Goal: Information Seeking & Learning: Compare options

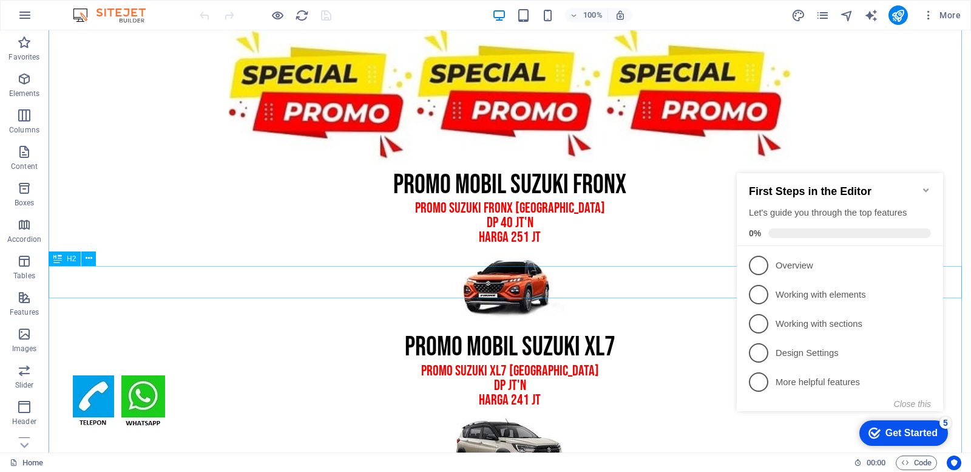
scroll to position [728, 0]
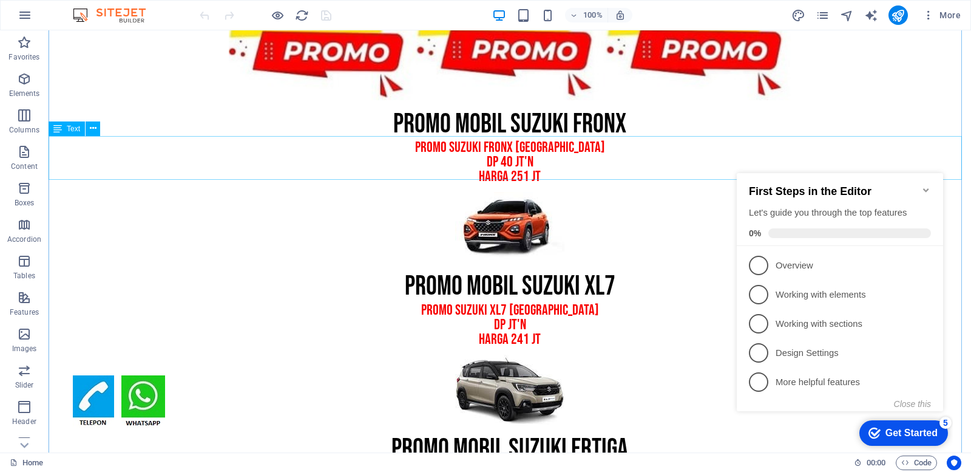
click at [500, 156] on div "promo suzuki fronx bandung dp 40 JT'N HARGA 251 JT" at bounding box center [510, 162] width 923 height 44
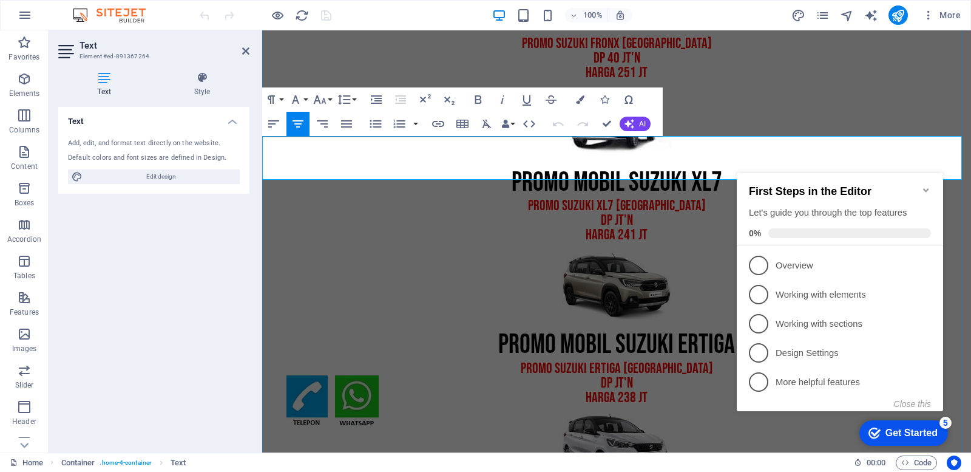
scroll to position [625, 0]
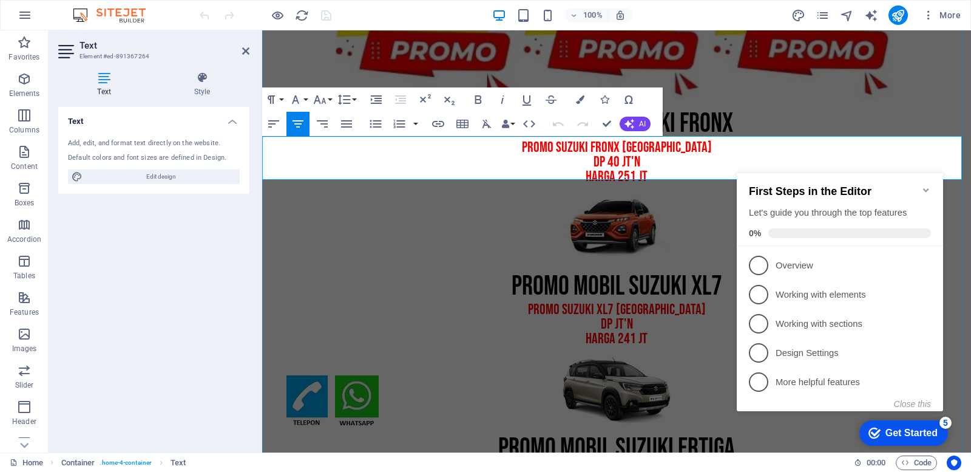
click at [609, 158] on p "dp 40 JT'N" at bounding box center [616, 162] width 709 height 15
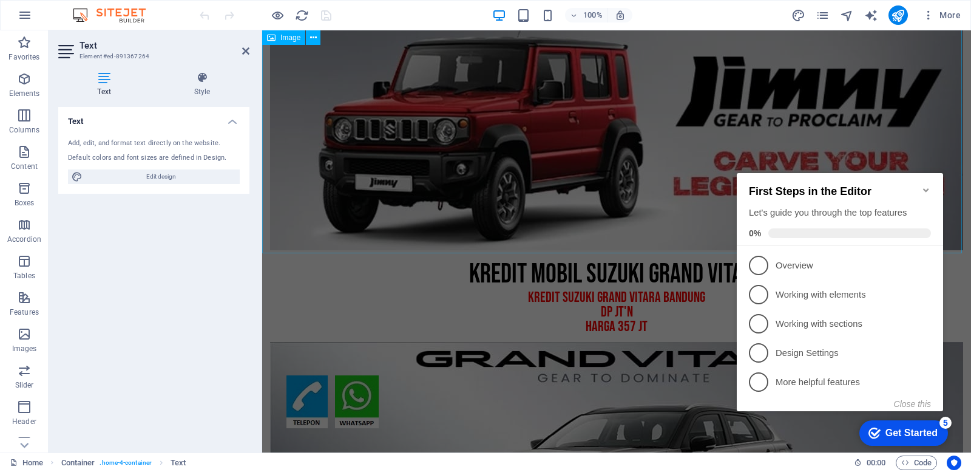
scroll to position [4085, 0]
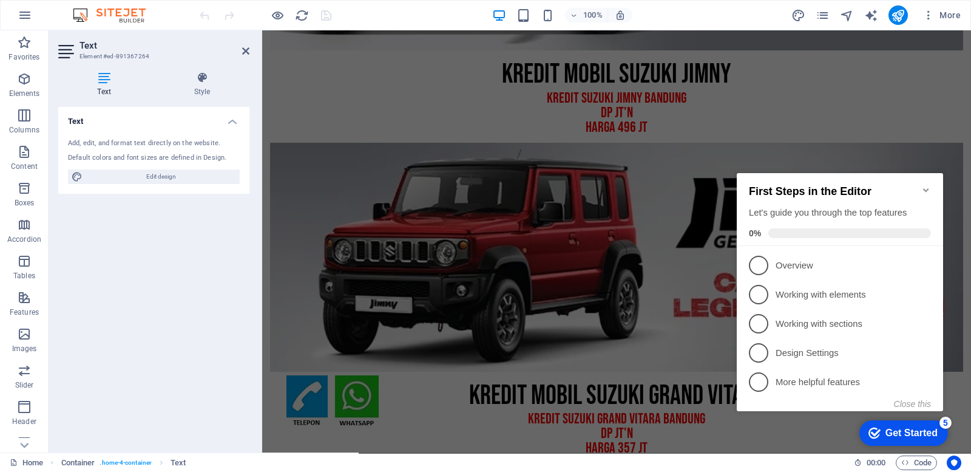
click at [929, 185] on icon "Minimize checklist" at bounding box center [926, 190] width 10 height 10
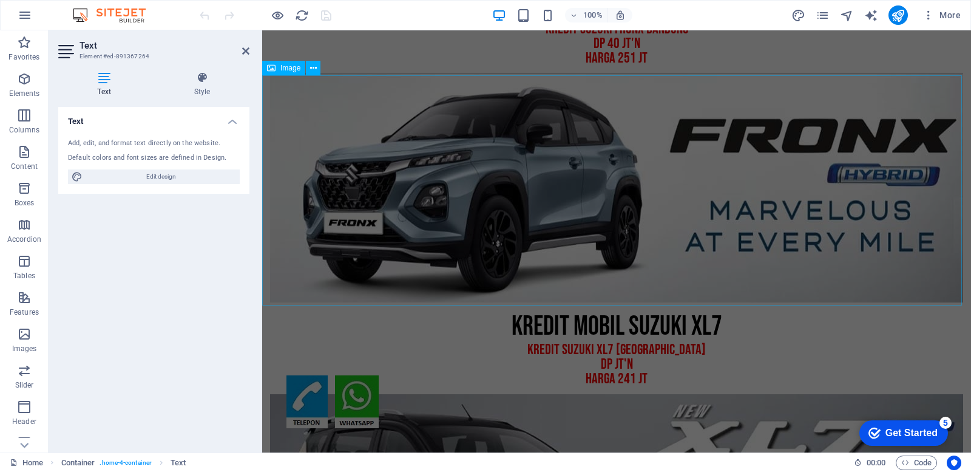
scroll to position [2810, 0]
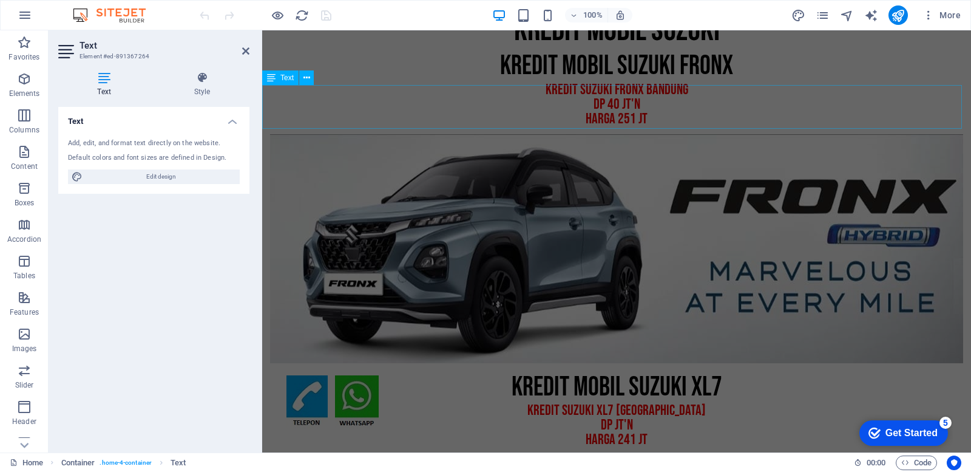
click at [615, 117] on div "KREDIT suzuki fronx bandung dp 40 JT'N HARGA 251 JT" at bounding box center [616, 105] width 709 height 44
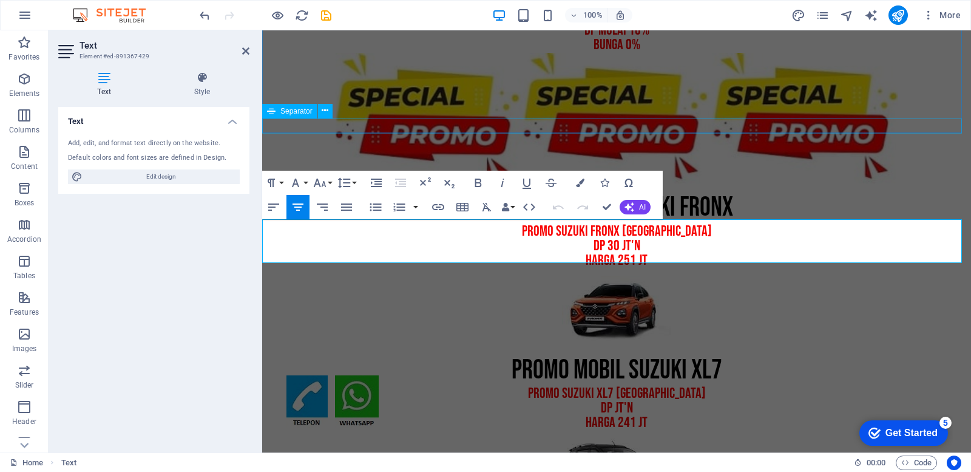
scroll to position [2676, 0]
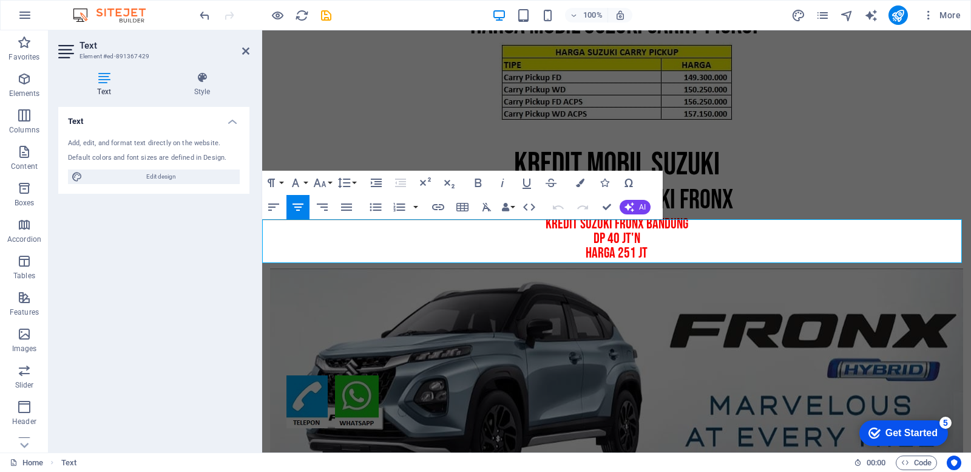
click at [608, 240] on p "dp 40 JT'N" at bounding box center [616, 238] width 709 height 15
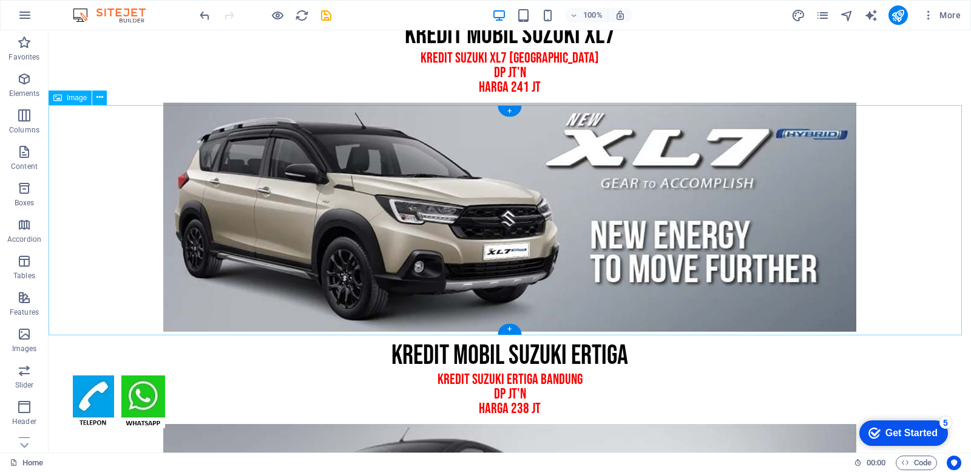
scroll to position [3387, 0]
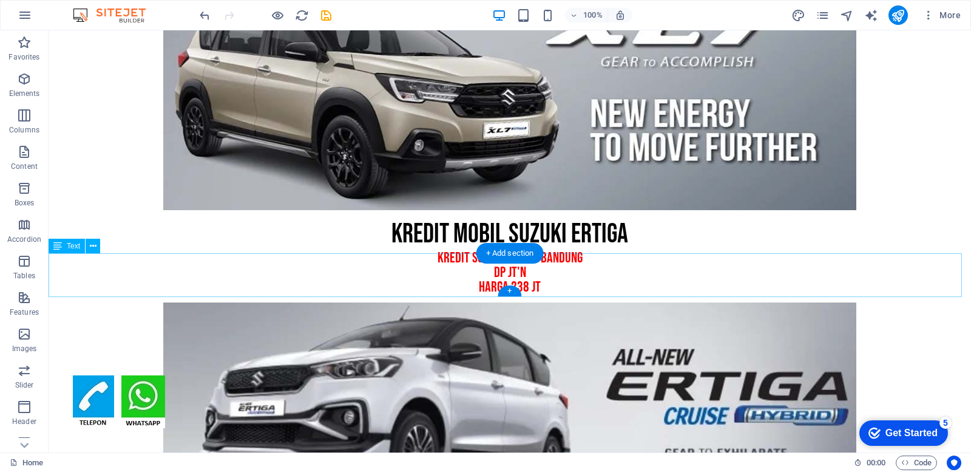
click at [509, 276] on div "KREDIT suzuki ertiga bandung dp JT'N HARGA 238 JT" at bounding box center [510, 273] width 923 height 44
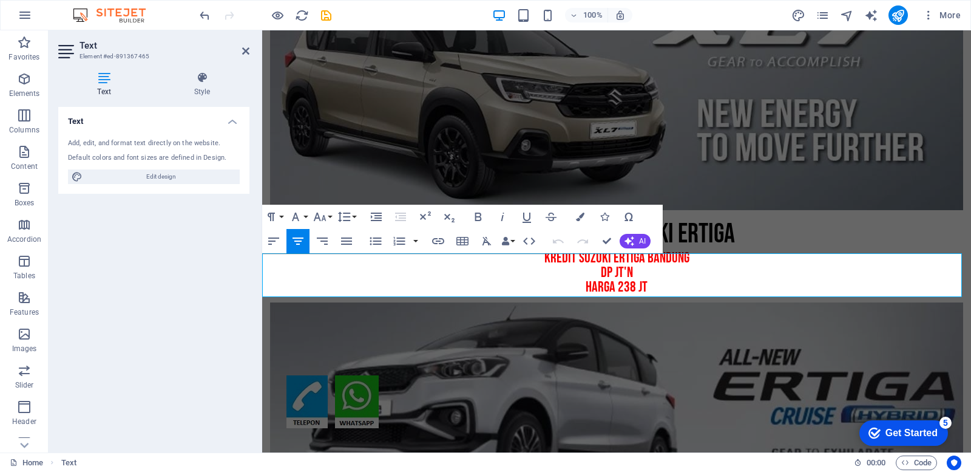
click at [609, 272] on p "dp JT'N" at bounding box center [616, 272] width 709 height 15
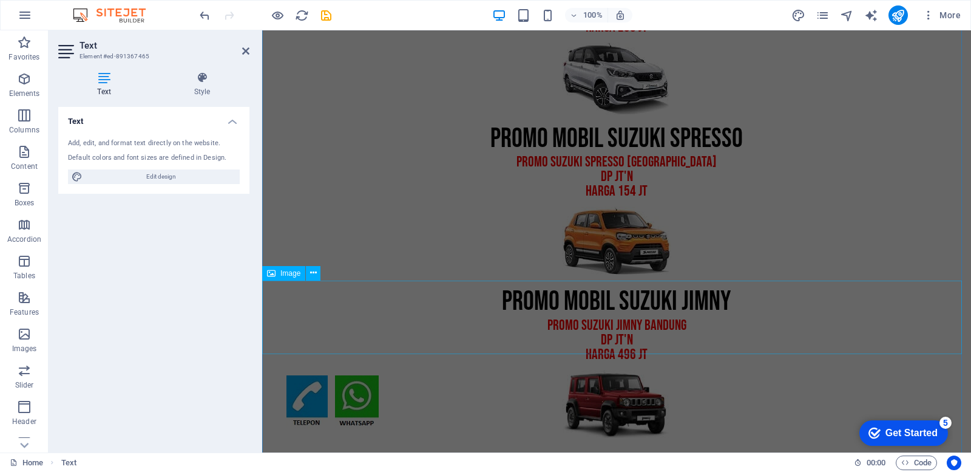
scroll to position [795, 0]
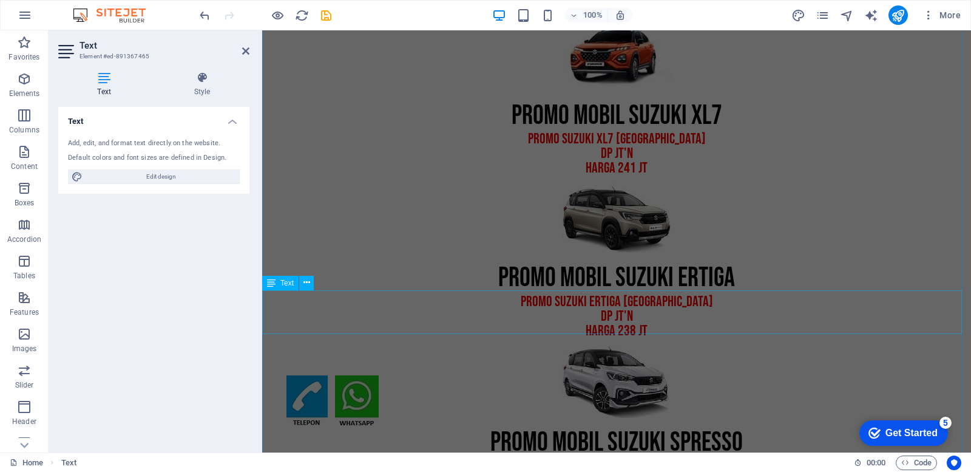
click at [623, 297] on div "promo suzuki ertiga bandung dp JT'N HARGA 238 JT" at bounding box center [616, 316] width 709 height 44
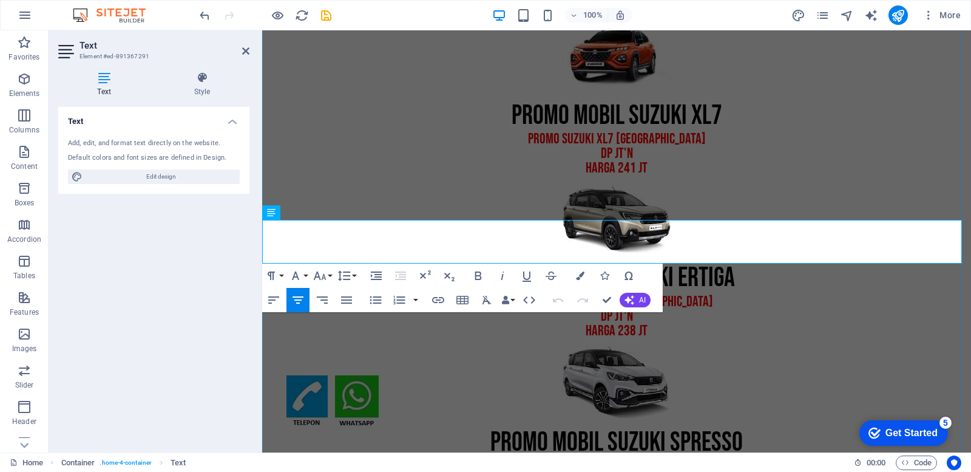
scroll to position [866, 0]
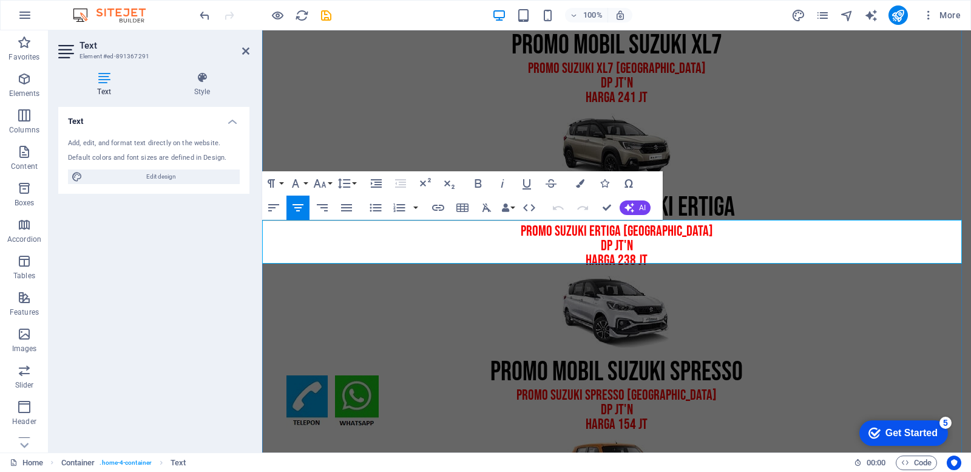
click at [612, 239] on p "dp JT'N" at bounding box center [616, 246] width 709 height 15
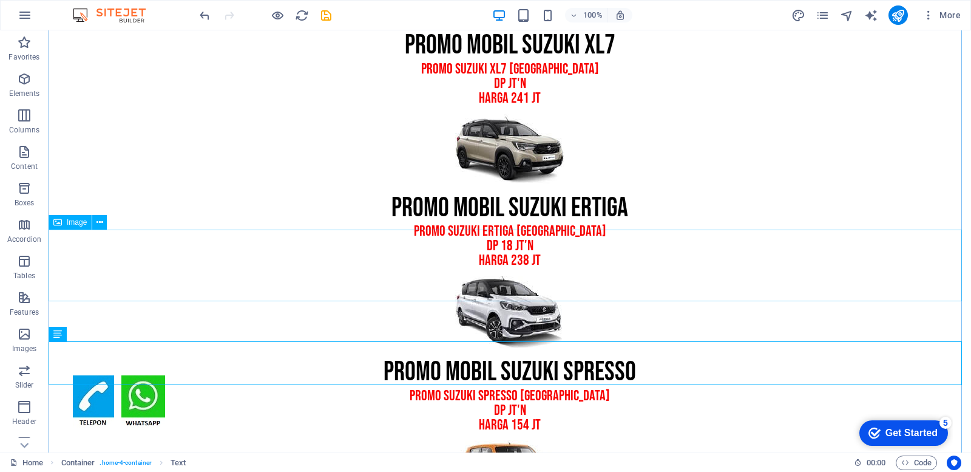
scroll to position [848, 0]
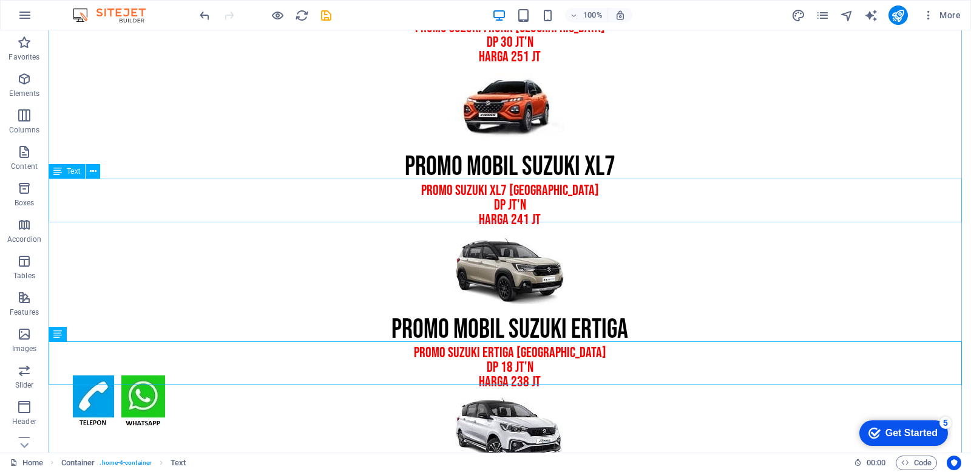
click at [503, 199] on div "promo suzuki xl7 bandung dp JT'N HARGA 241 JT" at bounding box center [510, 205] width 923 height 44
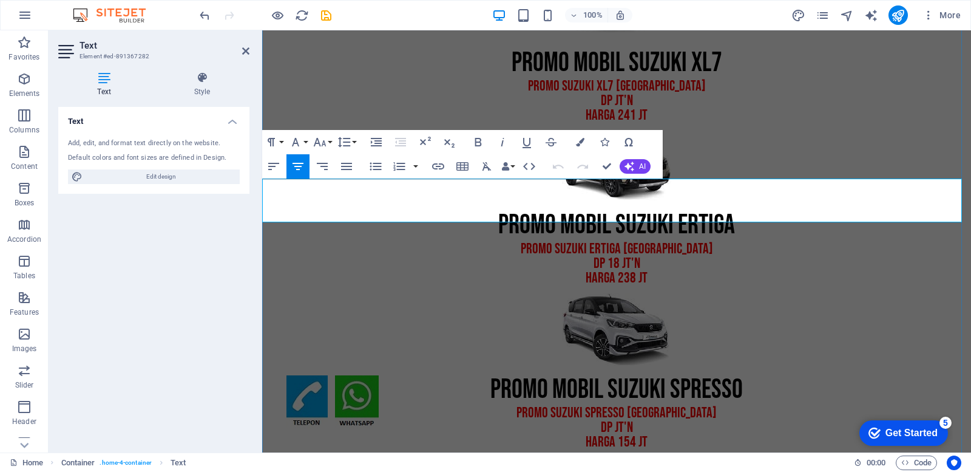
scroll to position [744, 0]
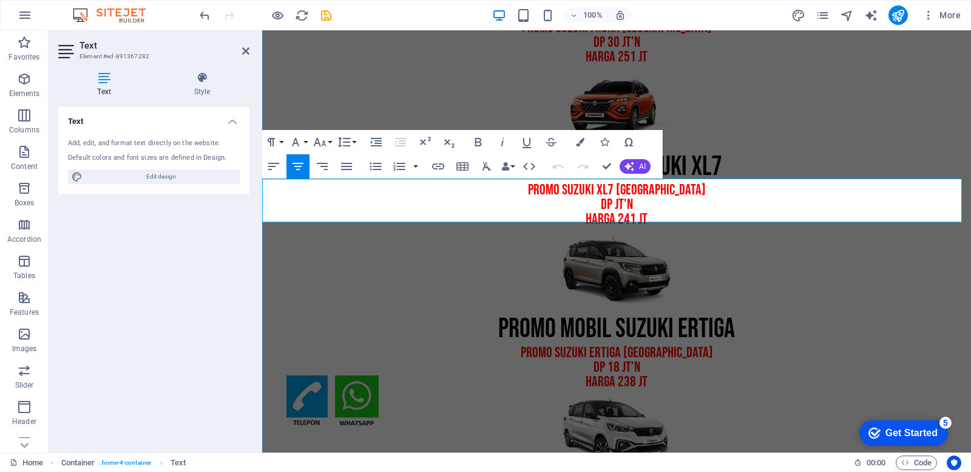
click at [610, 202] on p "dp JT'N" at bounding box center [616, 204] width 709 height 15
click at [660, 265] on figure at bounding box center [616, 270] width 709 height 72
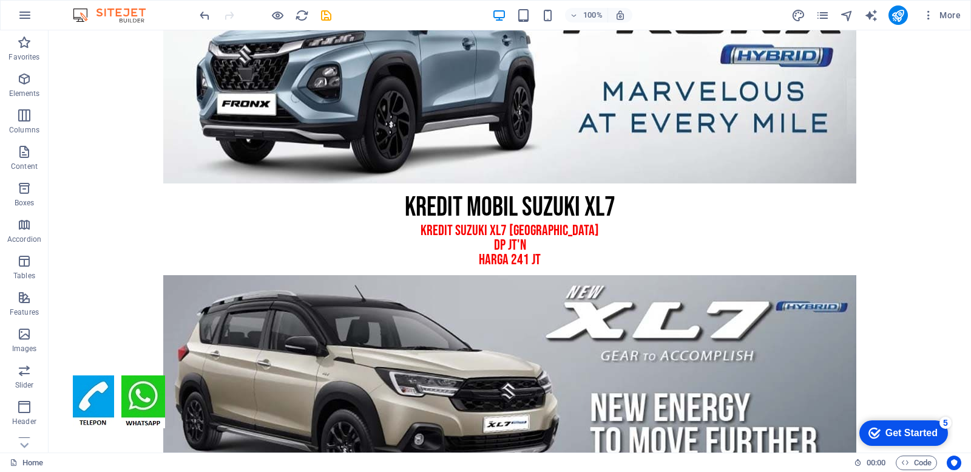
scroll to position [3215, 0]
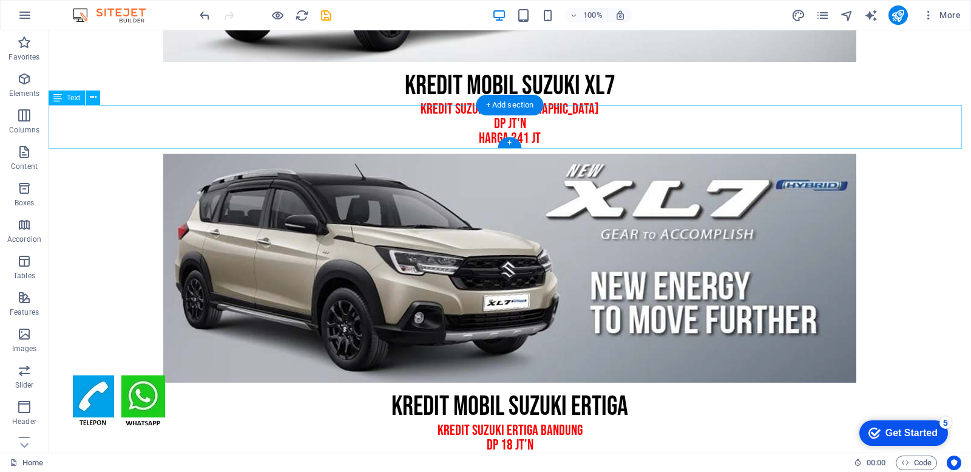
click at [501, 127] on div "KREDIT suzuki xl7 bandung dp JT'N HARGA 241 JT" at bounding box center [510, 124] width 923 height 44
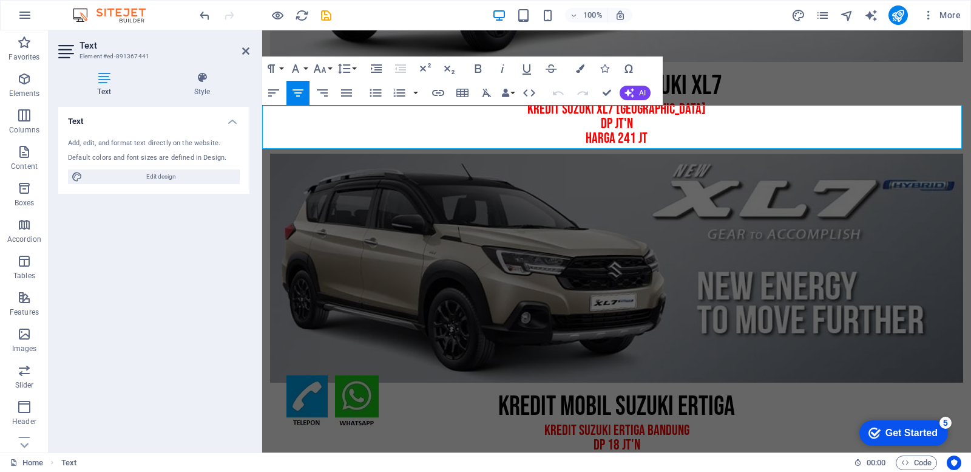
click at [609, 126] on p "dp JT'N" at bounding box center [616, 124] width 709 height 15
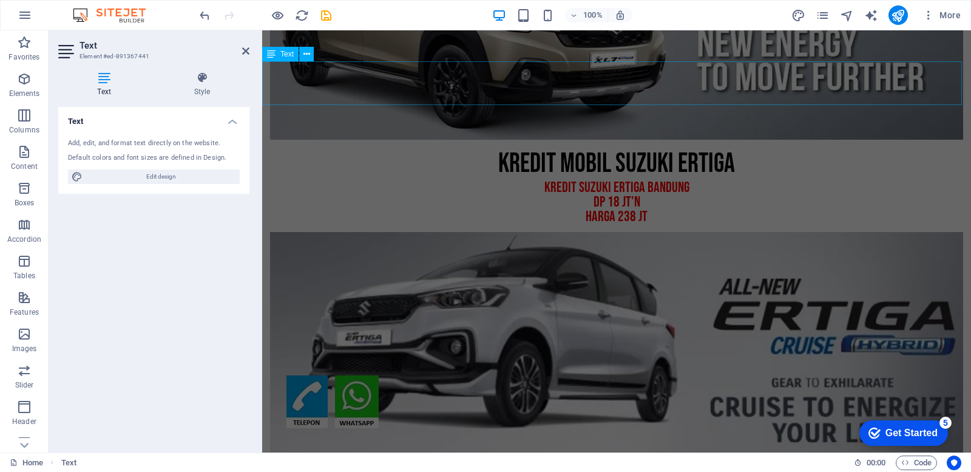
scroll to position [3658, 0]
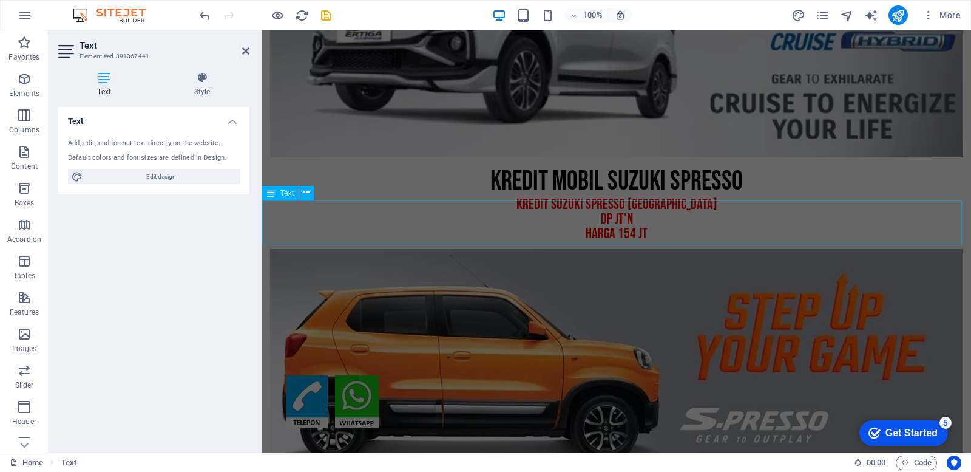
click at [596, 212] on div "KREDIT suzuki spresso bandung dp JT'N HARGA 154 JT" at bounding box center [616, 219] width 709 height 44
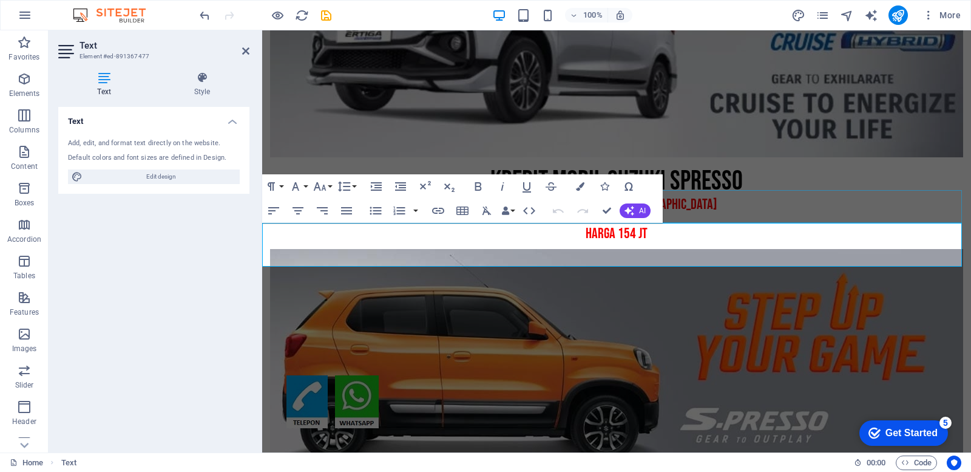
scroll to position [3638, 0]
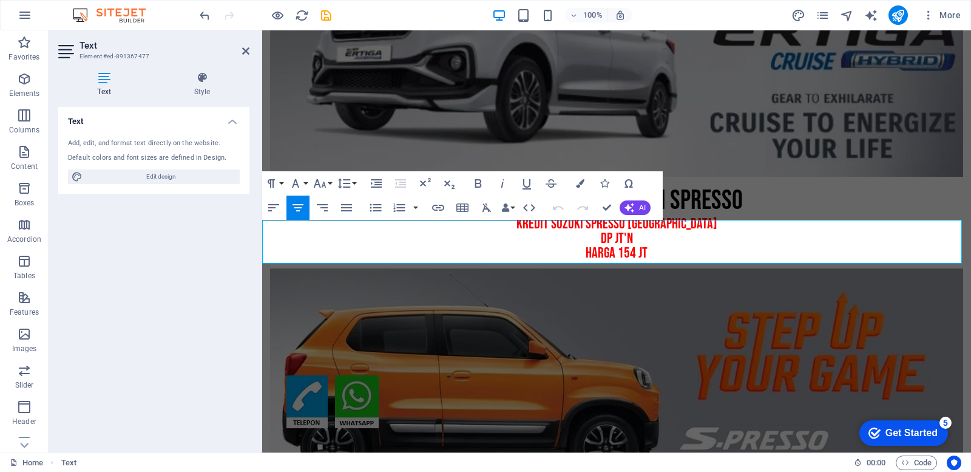
click at [609, 240] on p "dp JT'N" at bounding box center [616, 238] width 709 height 15
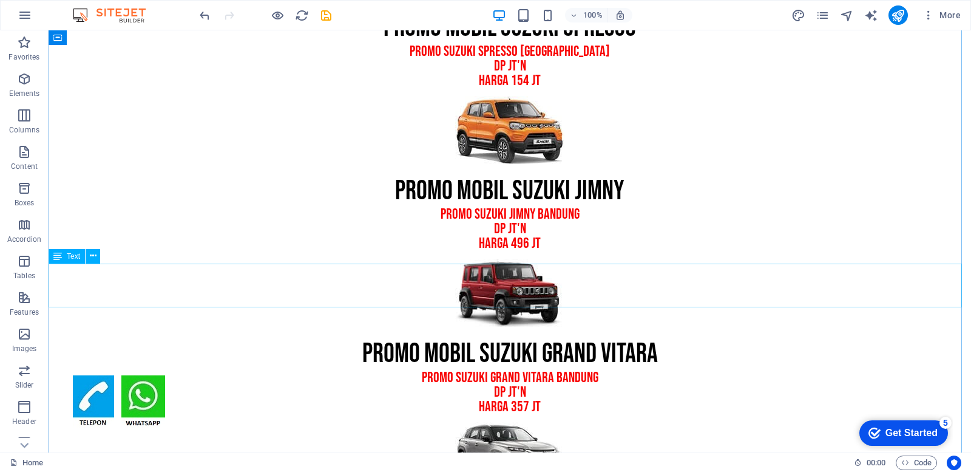
scroll to position [1253, 0]
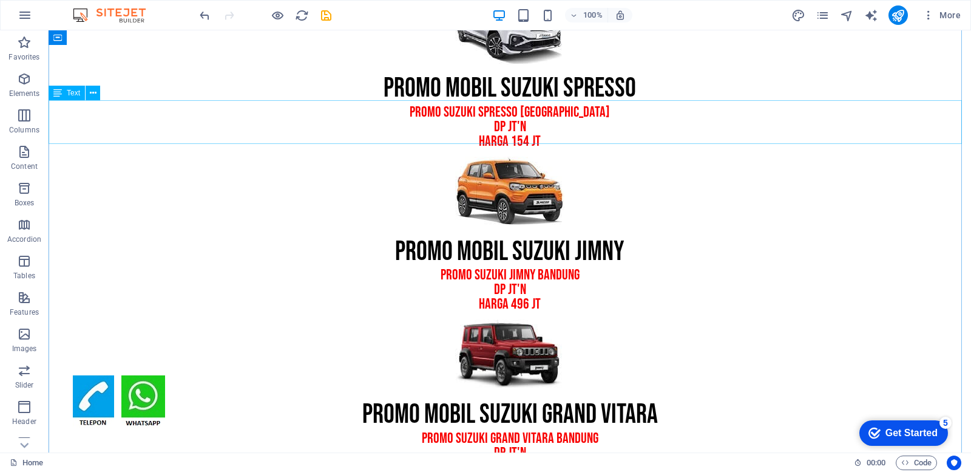
click at [500, 122] on div "promo suzuki spresso bandung dp JT'N HARGA 154 JT" at bounding box center [510, 127] width 923 height 44
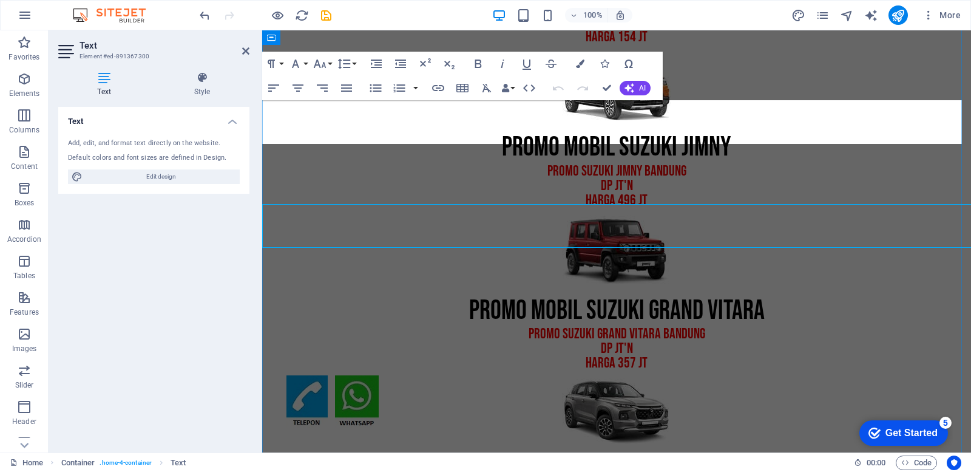
scroll to position [1149, 0]
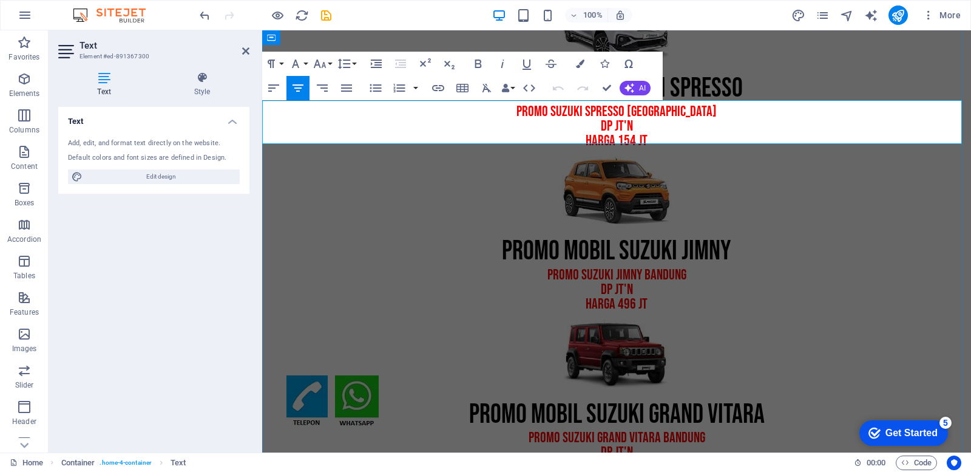
click at [608, 121] on p "dp JT'N" at bounding box center [616, 126] width 709 height 15
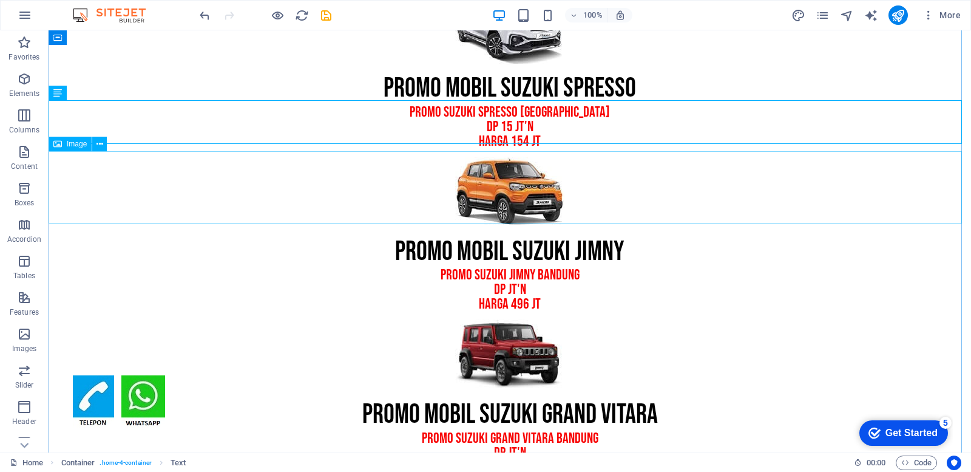
scroll to position [1313, 0]
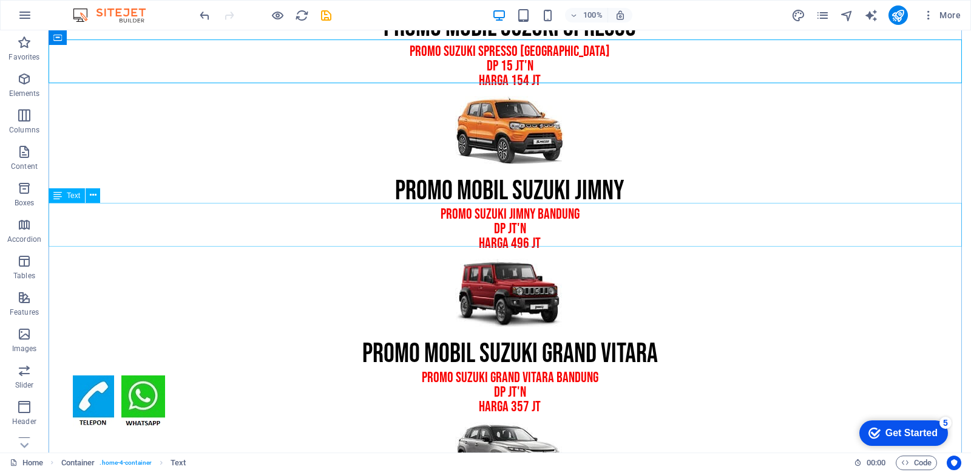
click at [506, 226] on div "promo suzuki jimny bandung dp JT'N HARGA 496 JT" at bounding box center [510, 229] width 923 height 44
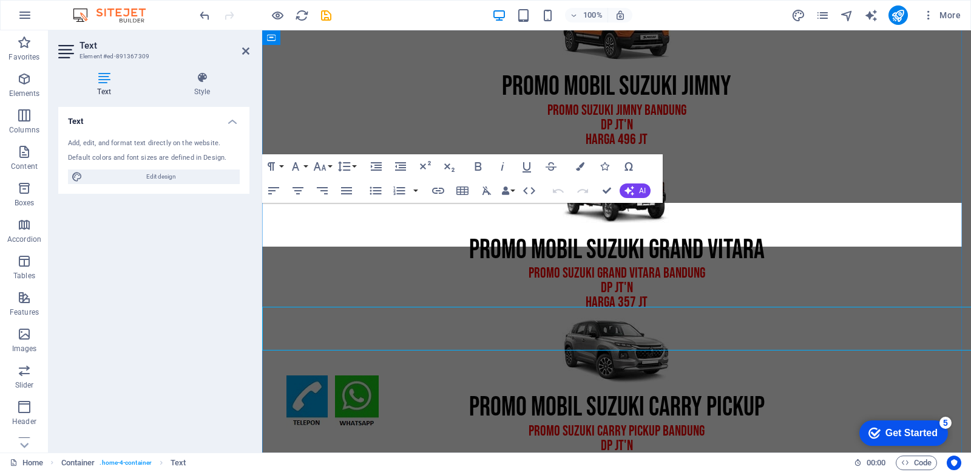
scroll to position [1210, 0]
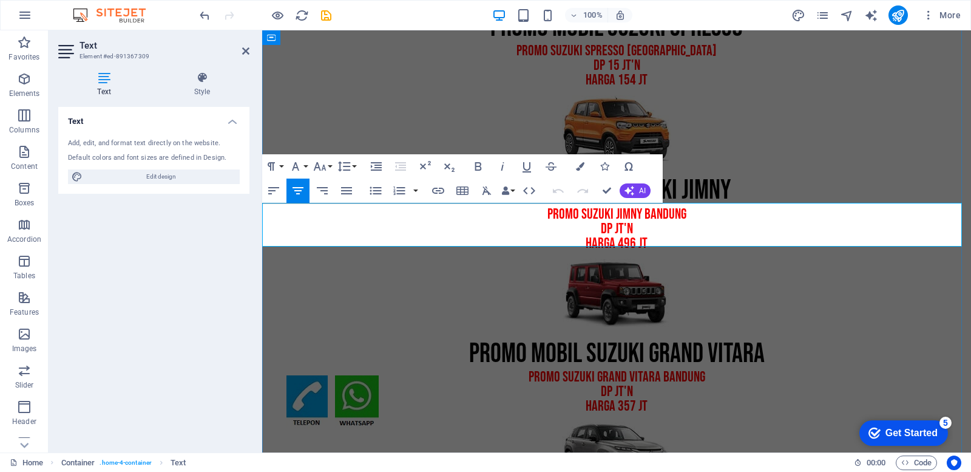
click at [609, 222] on p "dp JT'N" at bounding box center [616, 229] width 709 height 15
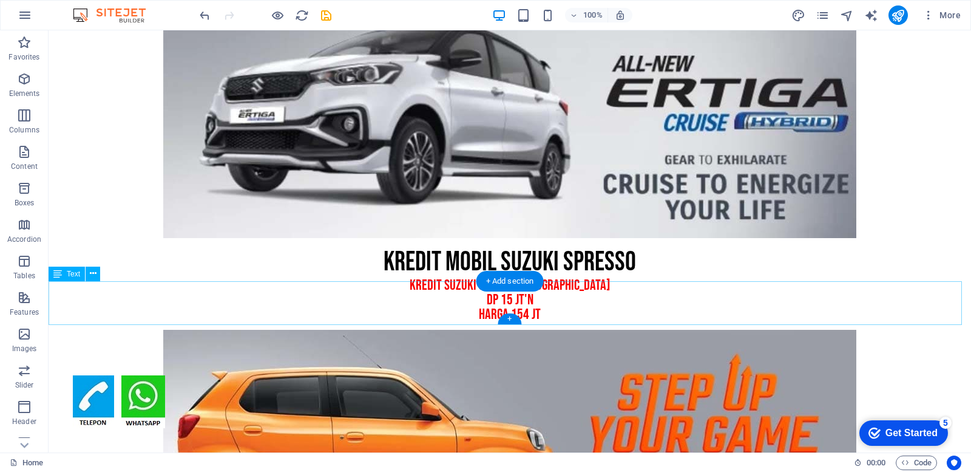
scroll to position [3984, 0]
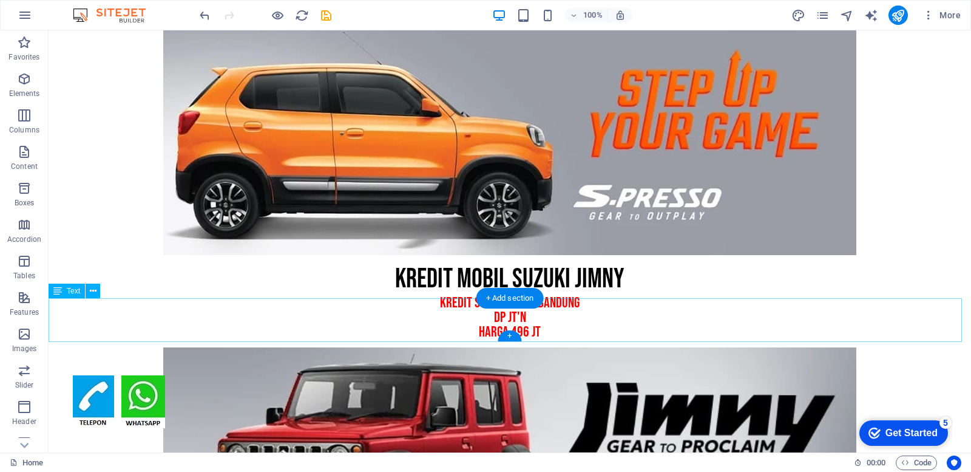
click at [497, 322] on div "KREDIT suzuki jimny bandung dp JT'N HARGA 496 JT" at bounding box center [510, 318] width 923 height 44
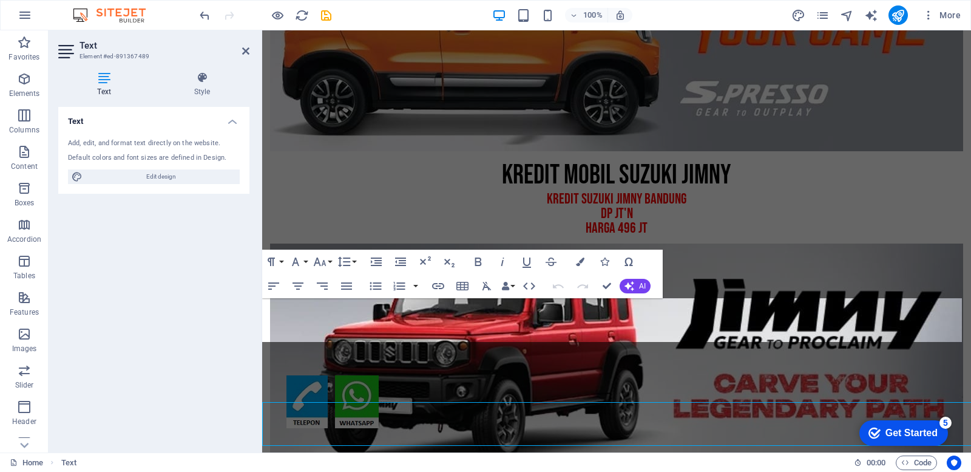
scroll to position [3880, 0]
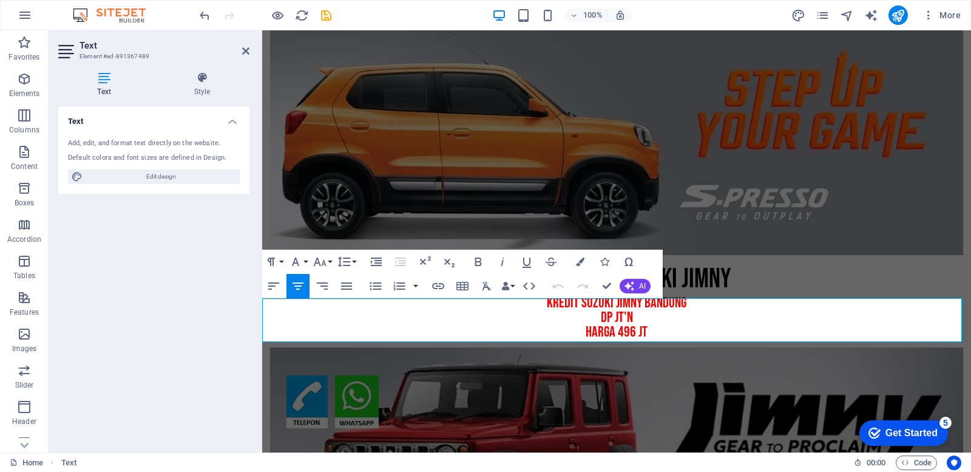
click at [610, 316] on p "dp JT'N" at bounding box center [616, 317] width 709 height 15
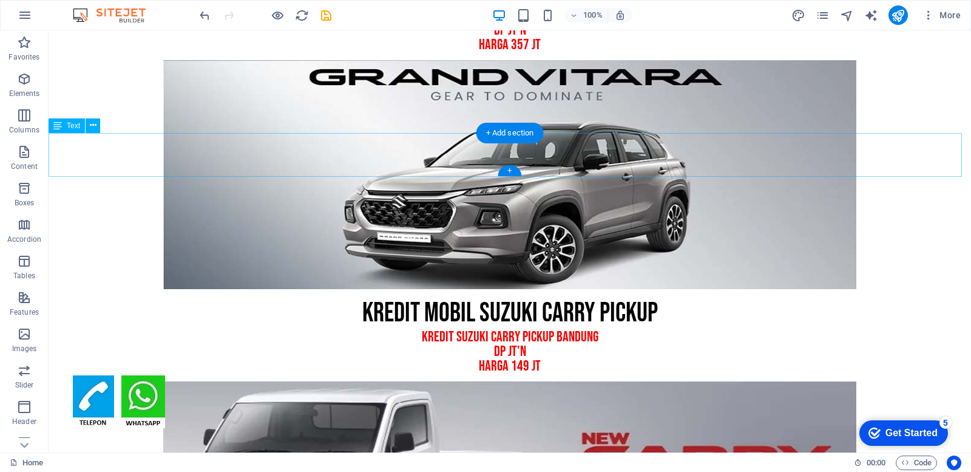
scroll to position [4410, 0]
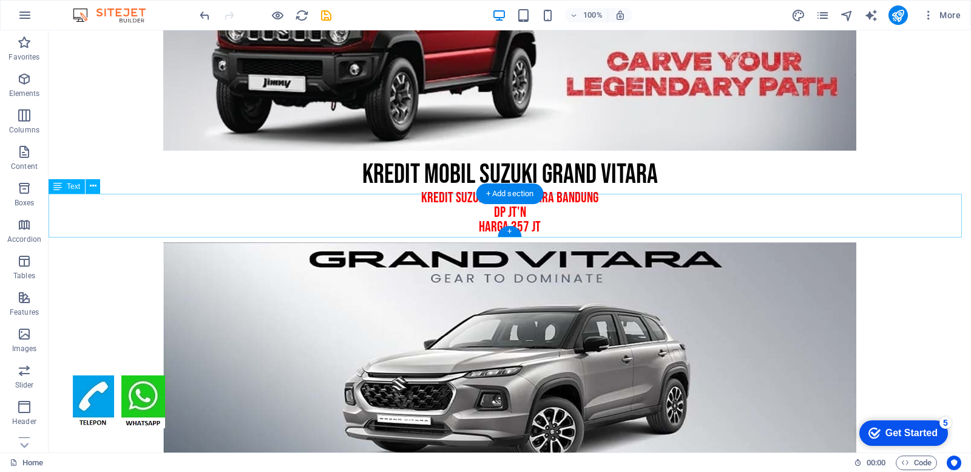
click at [527, 217] on div "KREDIT suzuki grand vitara bandung dp JT'N HARGA 357 JT" at bounding box center [510, 213] width 923 height 44
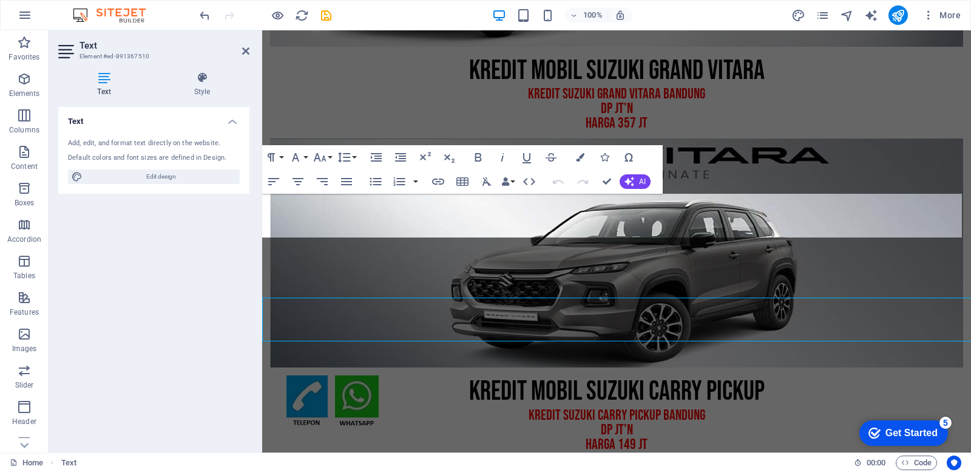
scroll to position [4306, 0]
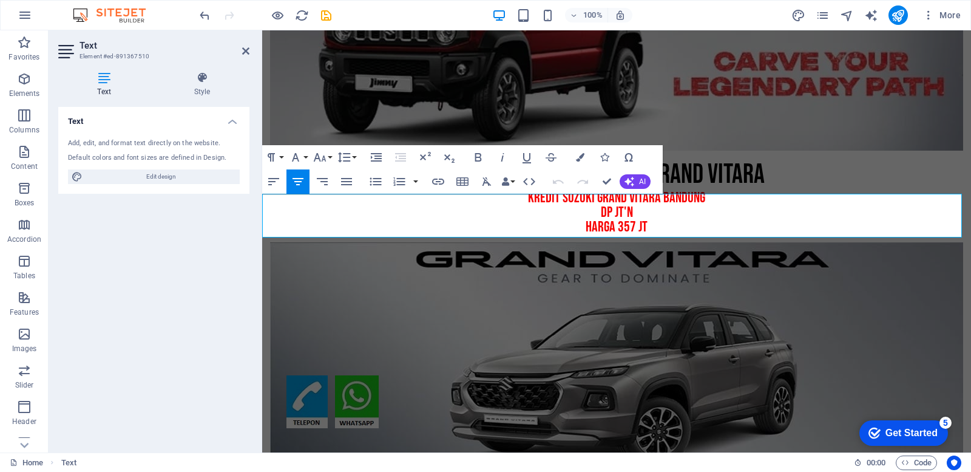
click at [609, 212] on p "dp JT'N" at bounding box center [616, 212] width 709 height 15
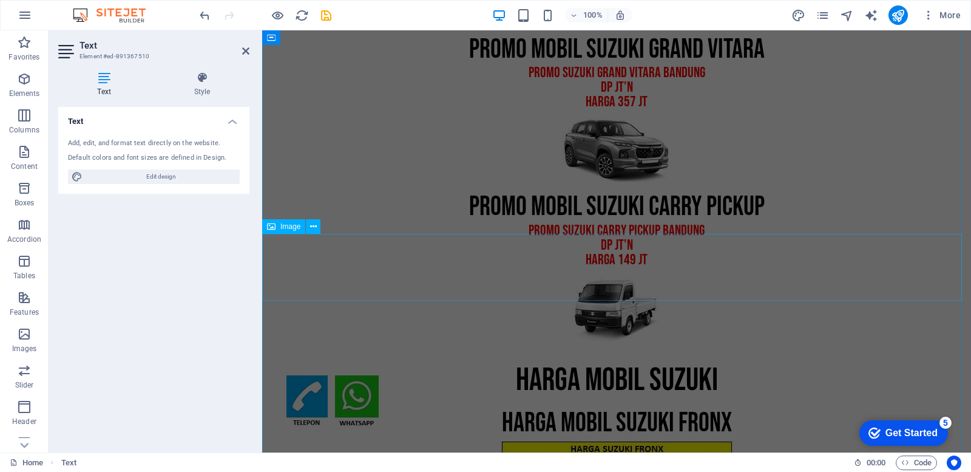
scroll to position [1392, 0]
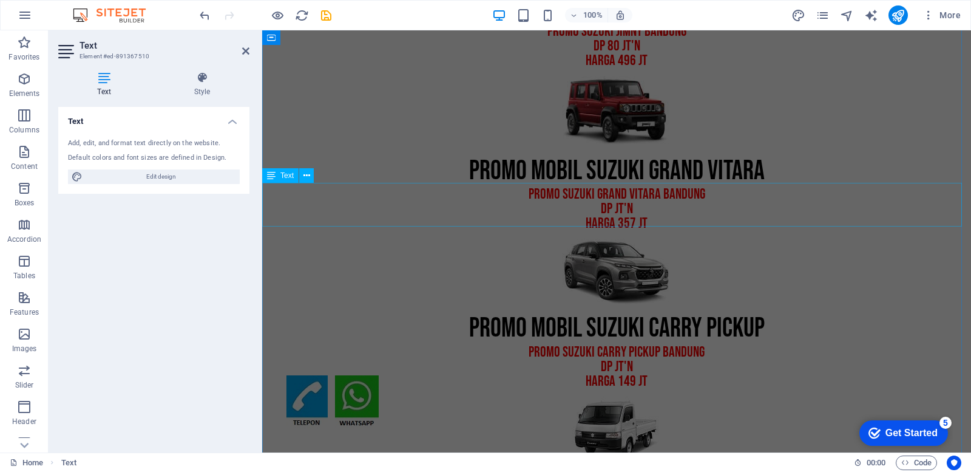
click at [602, 205] on div "promo suzuki grand vitara bandung dp JT'N HARGA 357 JT" at bounding box center [616, 209] width 709 height 44
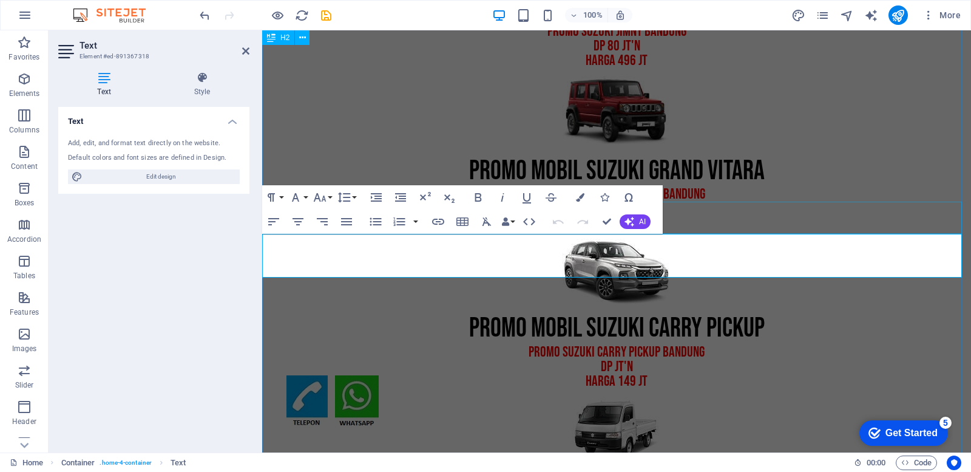
scroll to position [1356, 0]
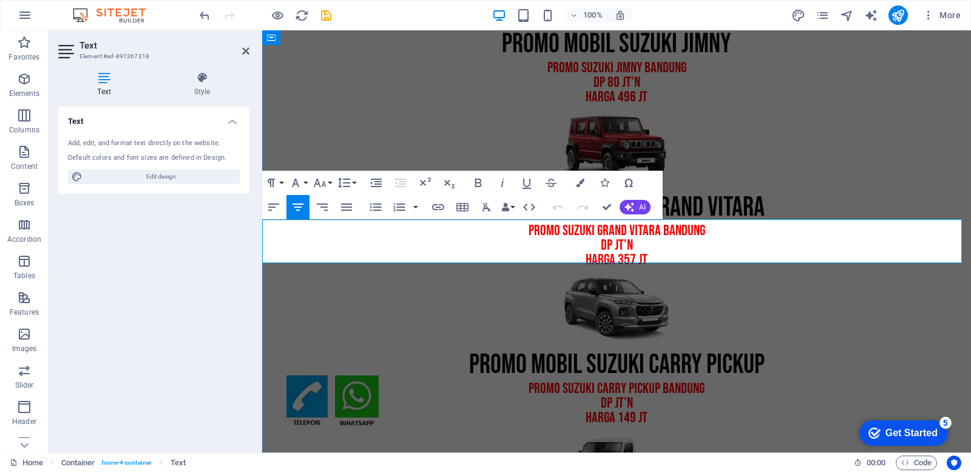
click at [610, 238] on p "dp JT'N" at bounding box center [616, 245] width 709 height 15
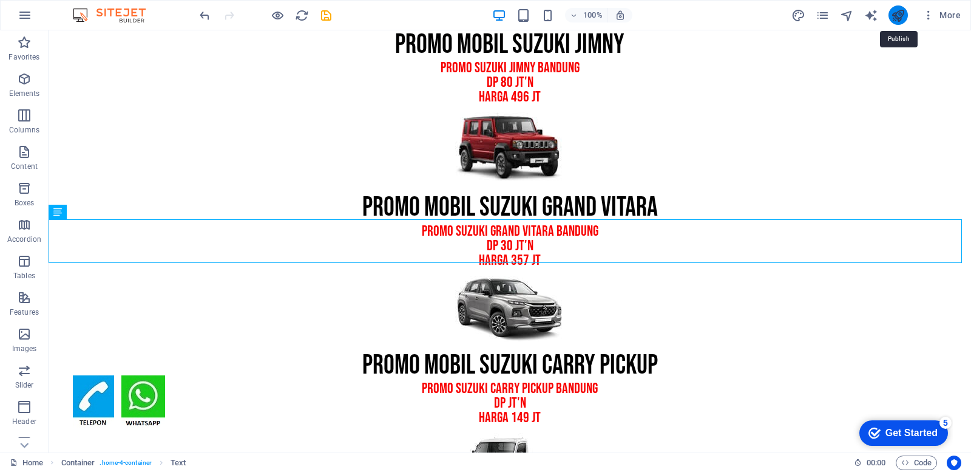
click at [902, 13] on icon "publish" at bounding box center [898, 15] width 14 height 14
